Goal: Task Accomplishment & Management: Manage account settings

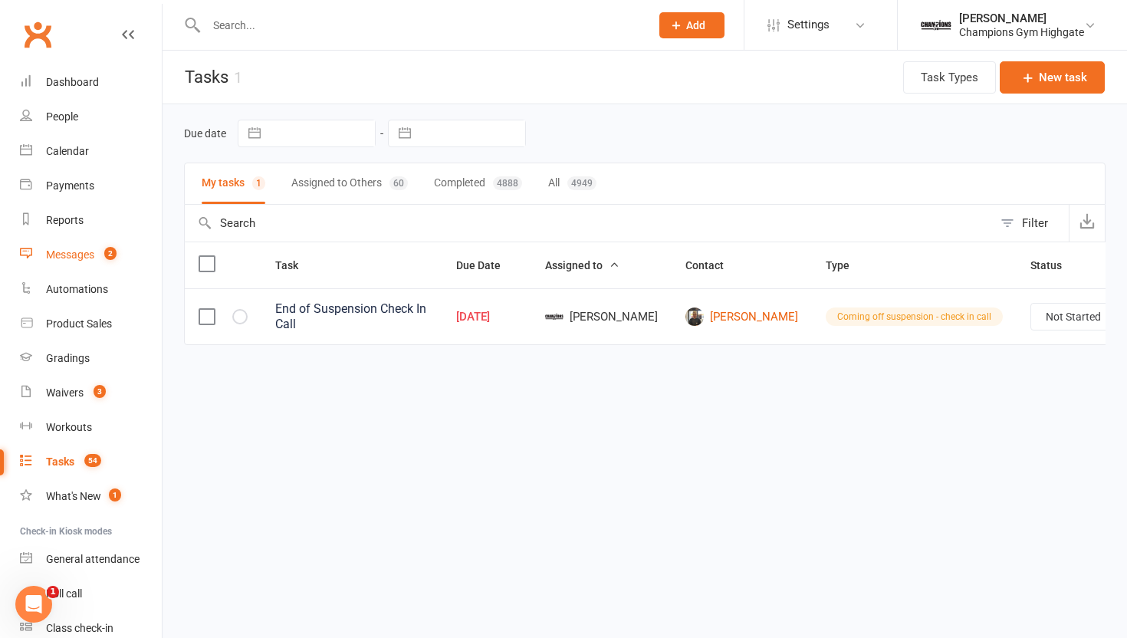
click at [92, 251] on div "Messages" at bounding box center [70, 254] width 48 height 12
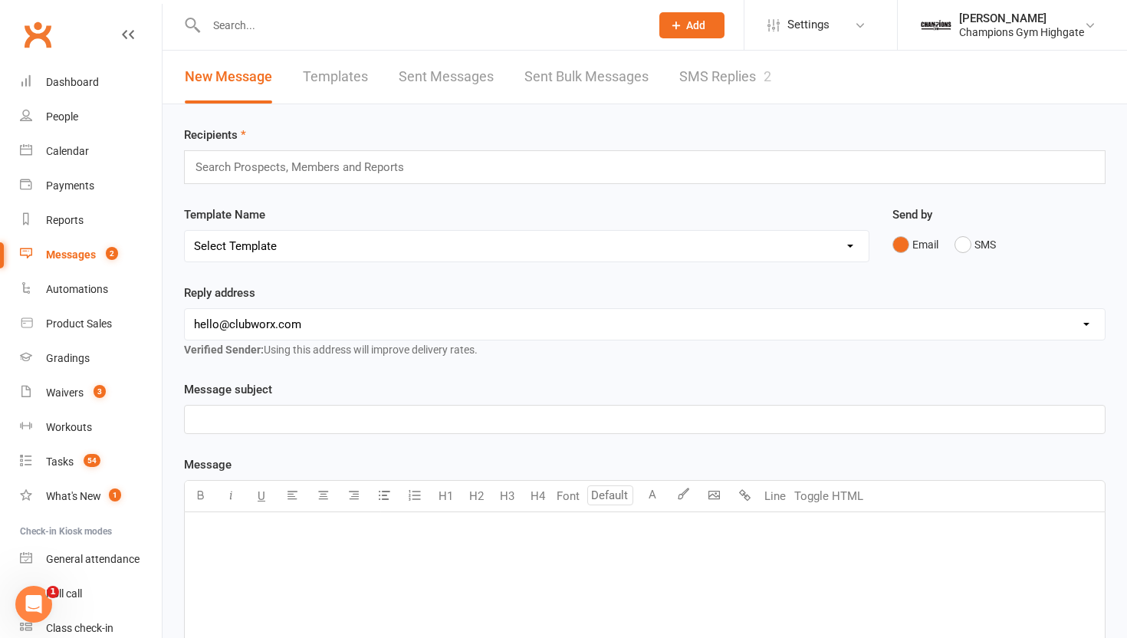
click at [701, 89] on link "SMS Replies 2" at bounding box center [725, 77] width 92 height 53
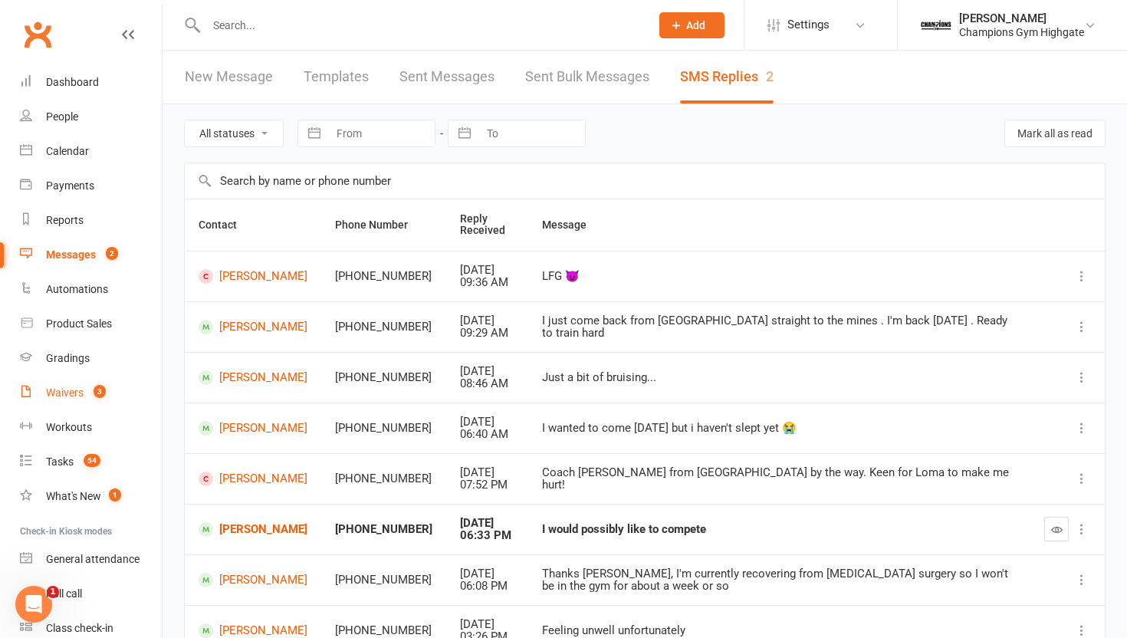
click at [76, 392] on div "Waivers" at bounding box center [65, 392] width 38 height 12
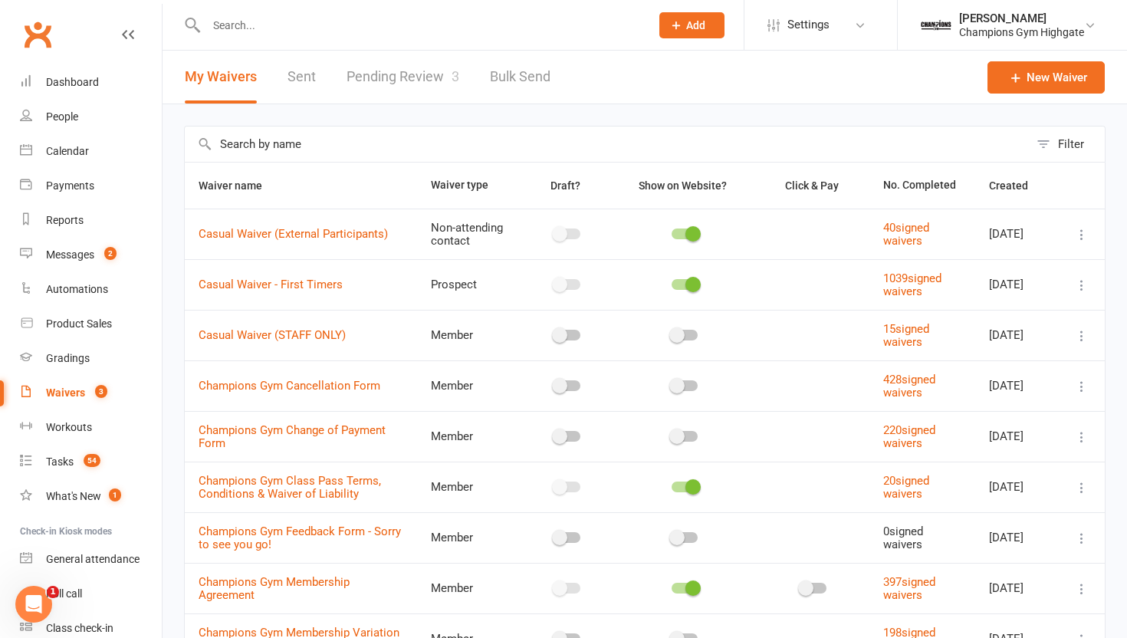
click at [407, 92] on link "Pending Review 3" at bounding box center [402, 77] width 113 height 53
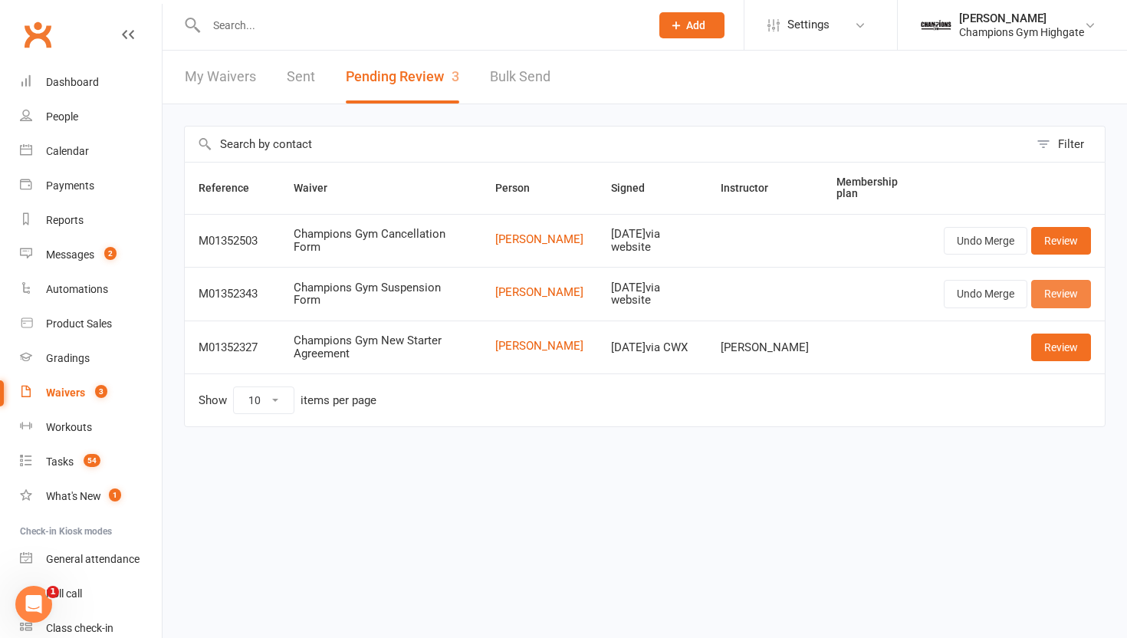
click at [1051, 289] on link "Review" at bounding box center [1061, 294] width 60 height 28
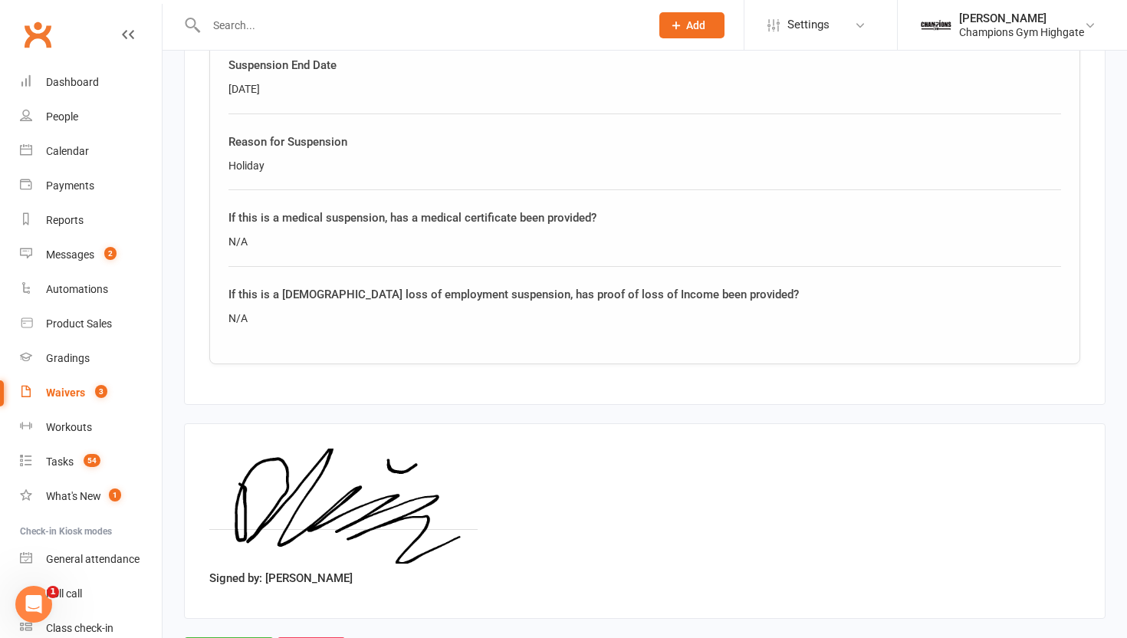
scroll to position [1011, 0]
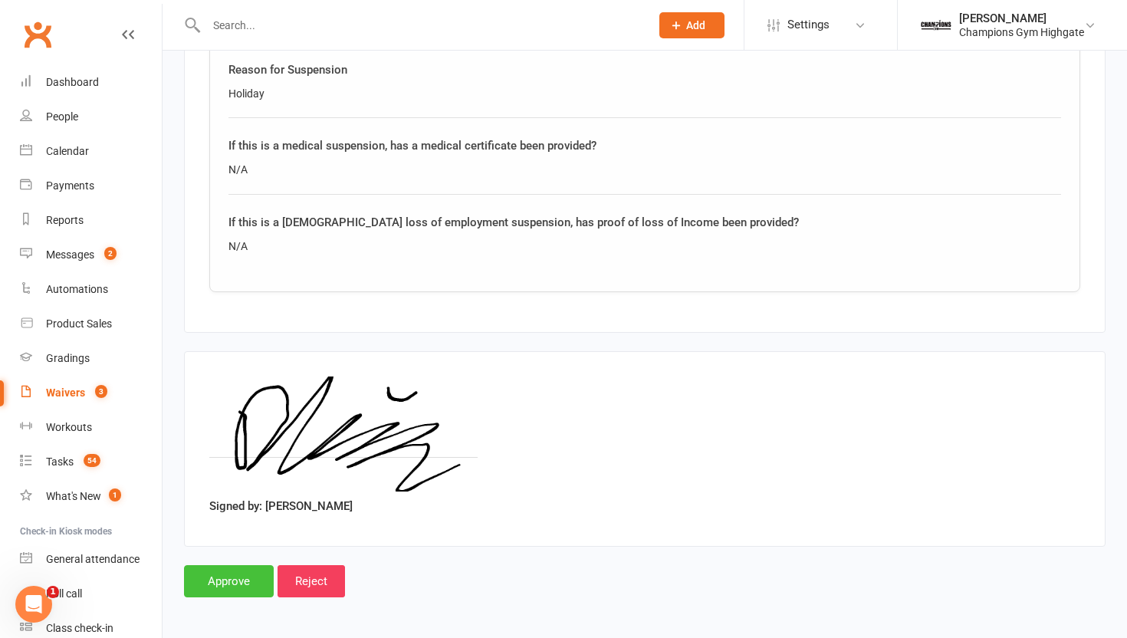
click at [230, 576] on input "Approve" at bounding box center [229, 581] width 90 height 32
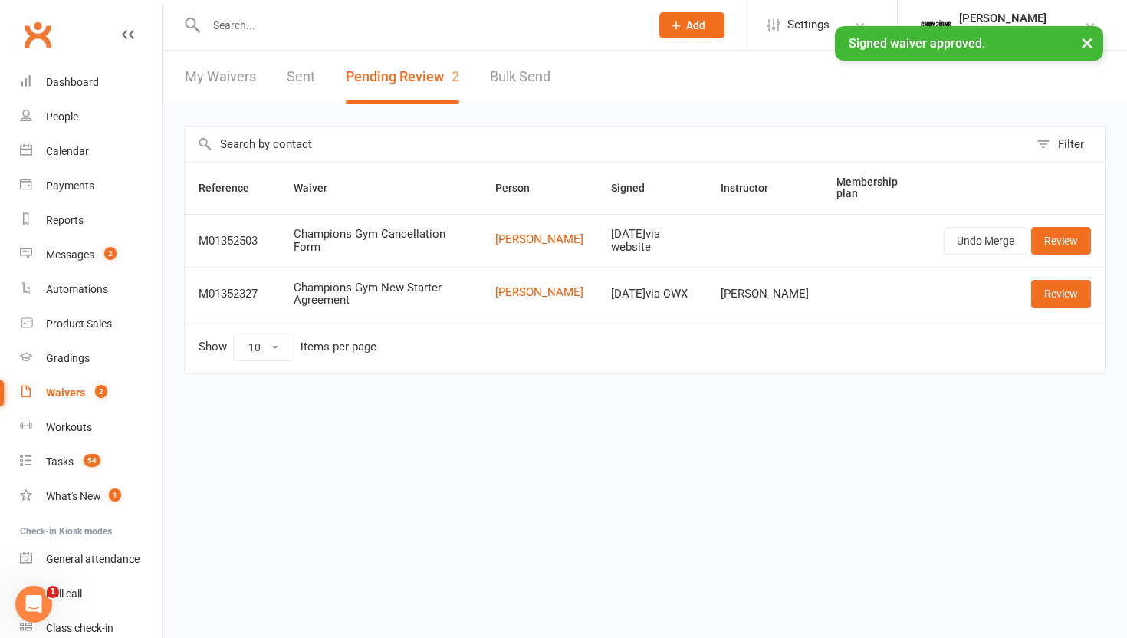
click at [334, 26] on div "× Signed waiver approved." at bounding box center [553, 26] width 1107 height 0
click at [334, 21] on input "text" at bounding box center [421, 25] width 438 height 21
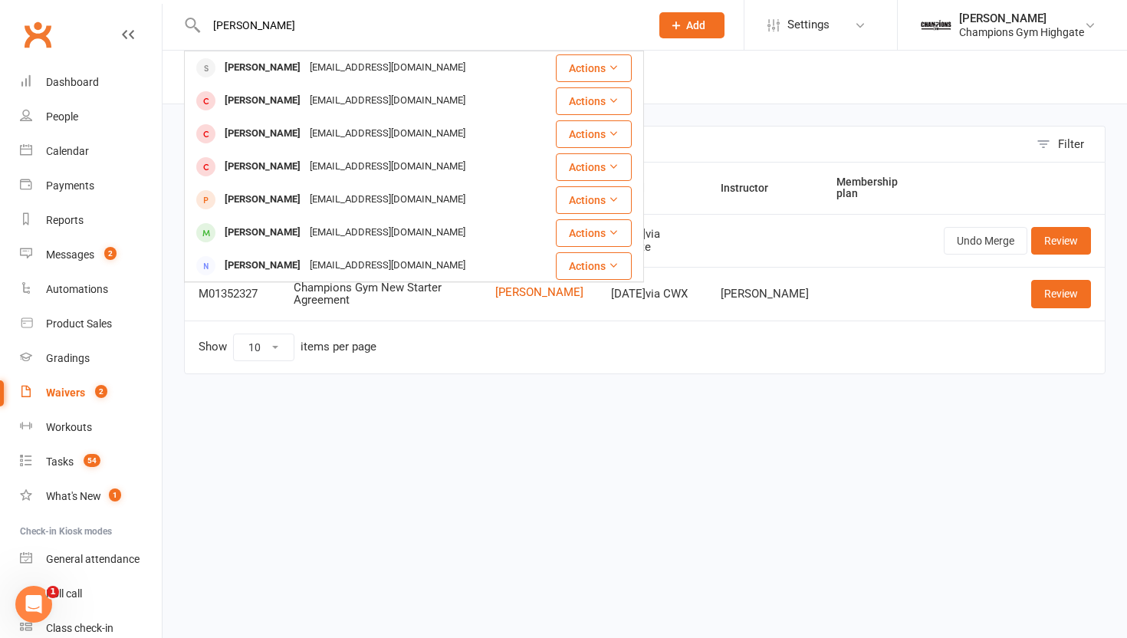
type input "[PERSON_NAME]"
click at [405, 438] on html "[PERSON_NAME] [PERSON_NAME] [EMAIL_ADDRESS][DOMAIN_NAME] Actions [PERSON_NAME] …" at bounding box center [563, 219] width 1127 height 438
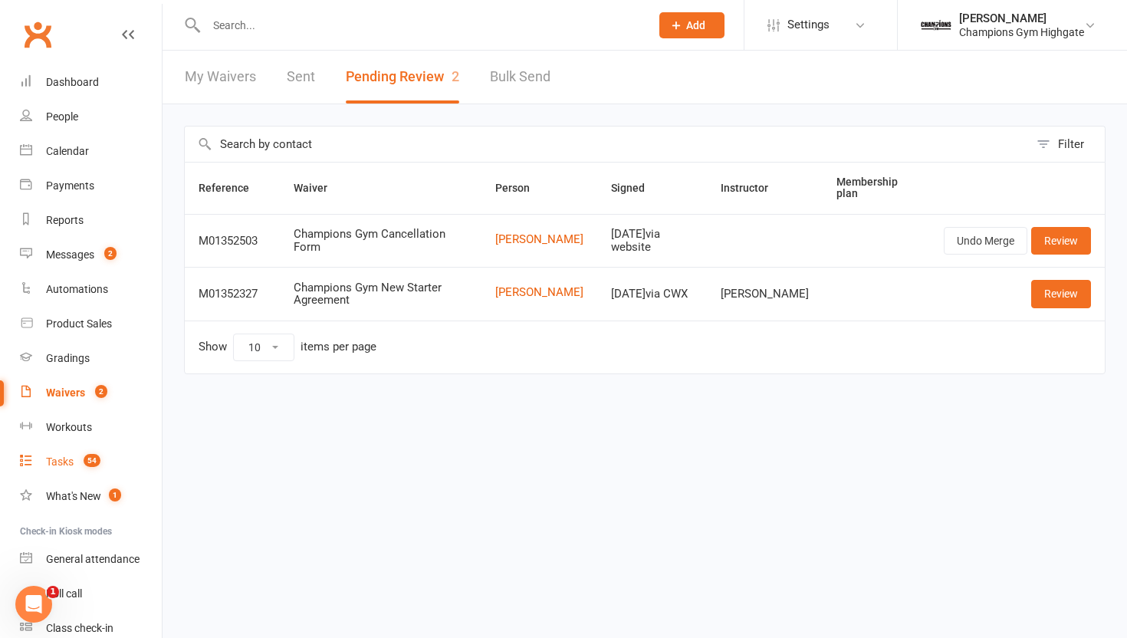
click at [84, 458] on span "54" at bounding box center [92, 460] width 17 height 13
